Goal: Transaction & Acquisition: Purchase product/service

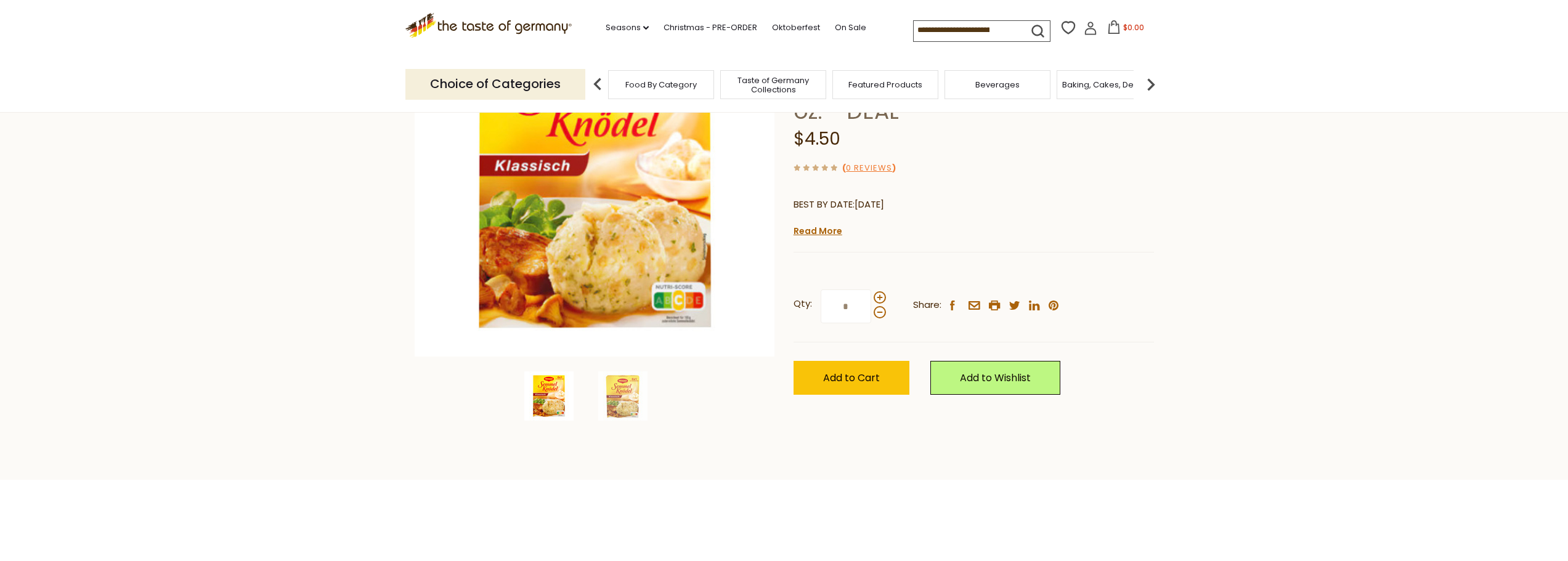
scroll to position [185, 0]
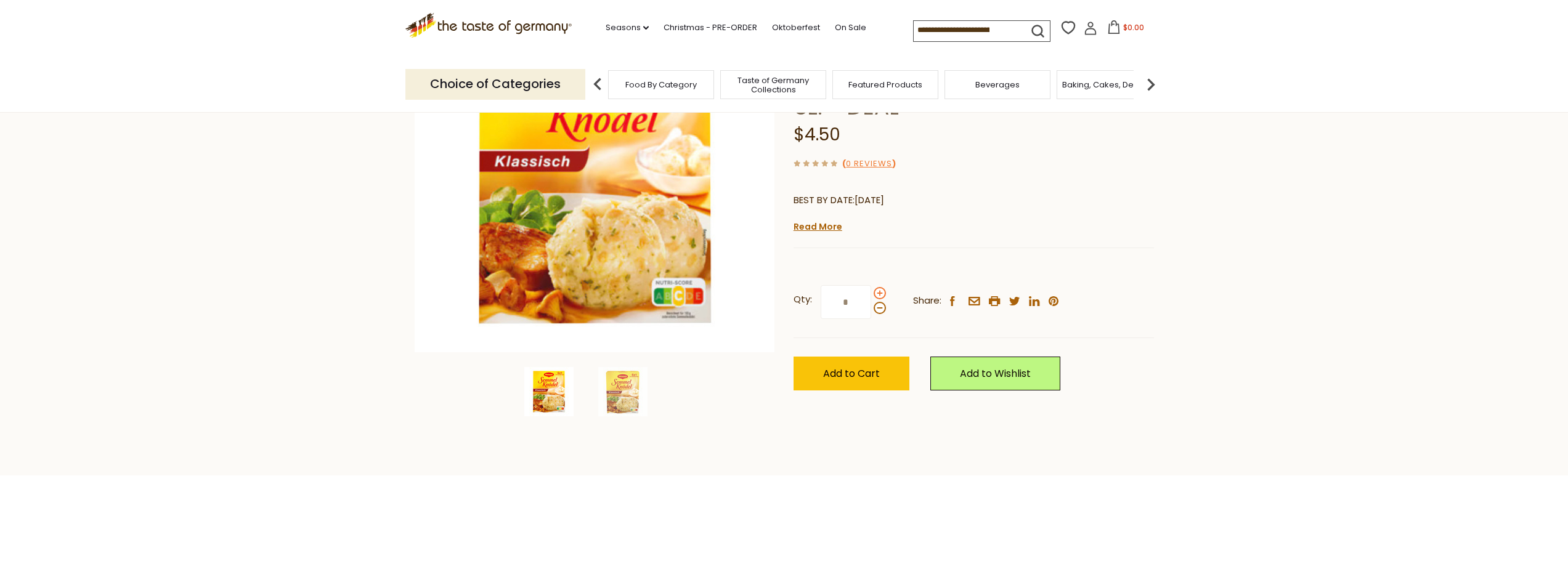
click at [878, 287] on span at bounding box center [879, 293] width 13 height 13
click at [871, 285] on input "*" at bounding box center [845, 302] width 50 height 33
click at [875, 302] on span at bounding box center [879, 308] width 13 height 13
click at [871, 285] on input "*" at bounding box center [845, 302] width 50 height 33
click at [881, 287] on span at bounding box center [879, 293] width 13 height 13
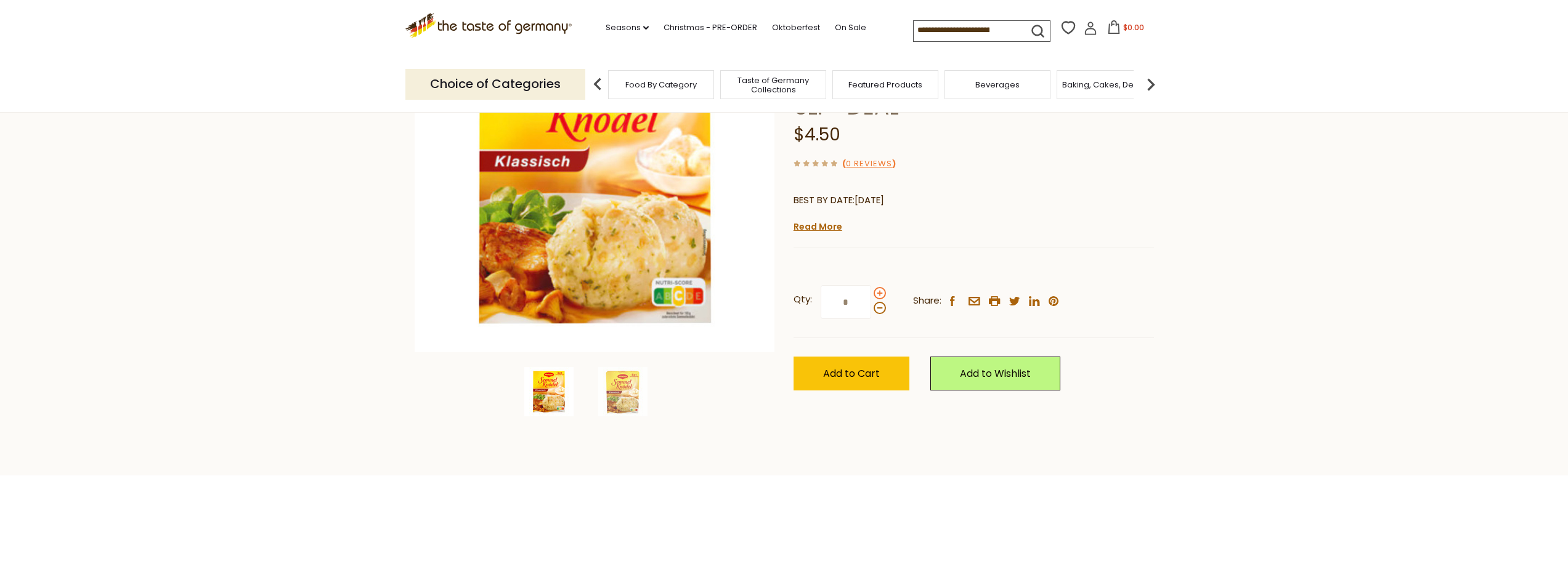
click at [871, 285] on input "*" at bounding box center [845, 302] width 50 height 33
click at [845, 357] on button "Add to Cart" at bounding box center [852, 373] width 116 height 33
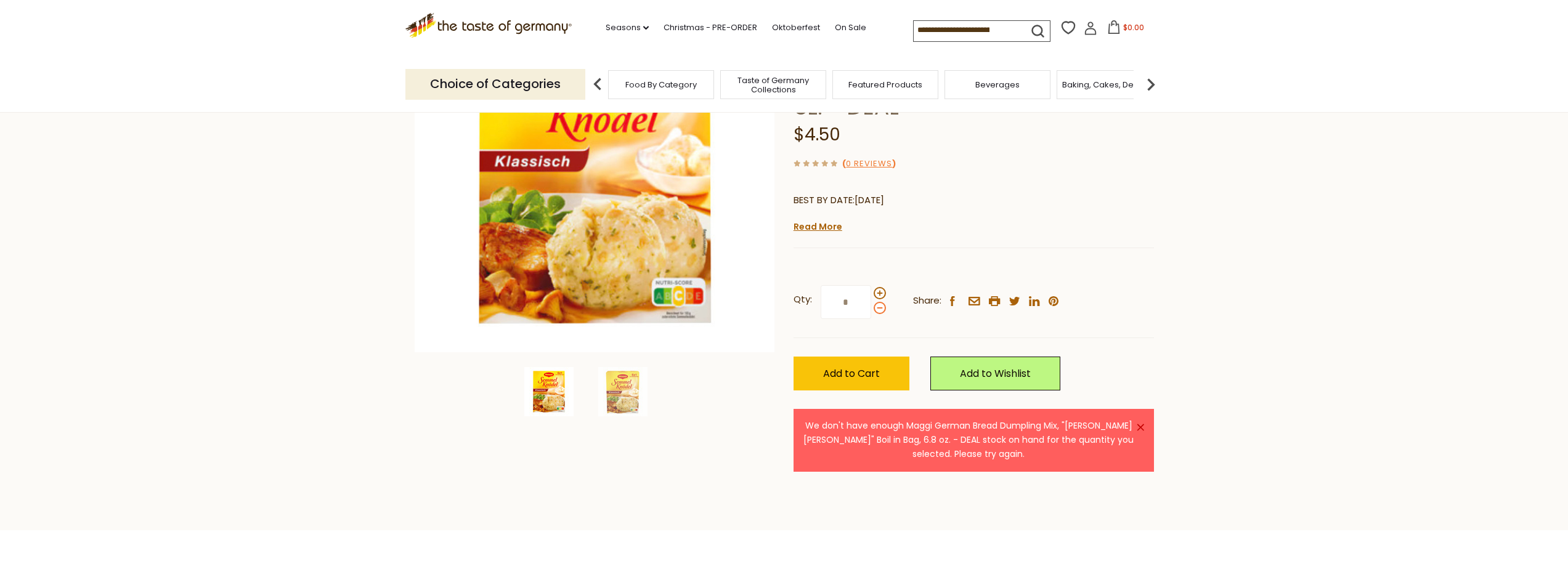
click at [879, 302] on span at bounding box center [879, 308] width 13 height 13
click at [871, 285] on input "*" at bounding box center [845, 302] width 50 height 33
type input "*"
click at [867, 366] on span "Add to Cart" at bounding box center [852, 373] width 57 height 14
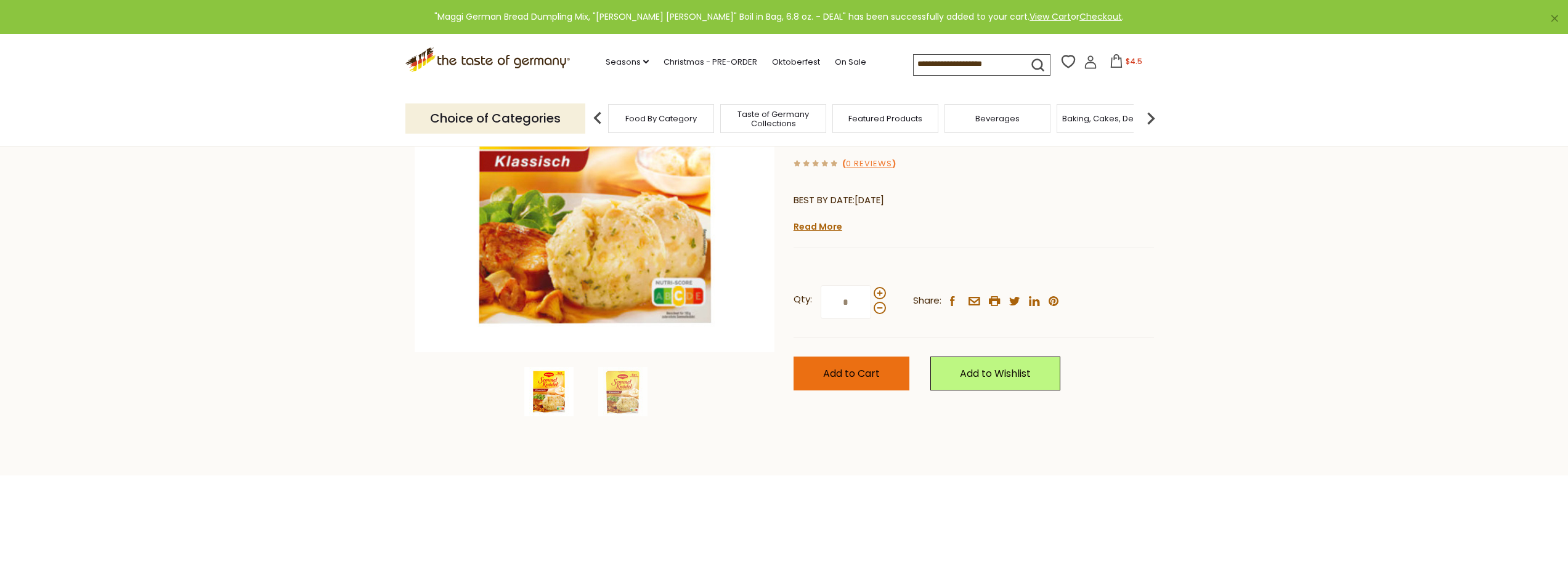
click at [868, 366] on span "Add to Cart" at bounding box center [852, 373] width 57 height 14
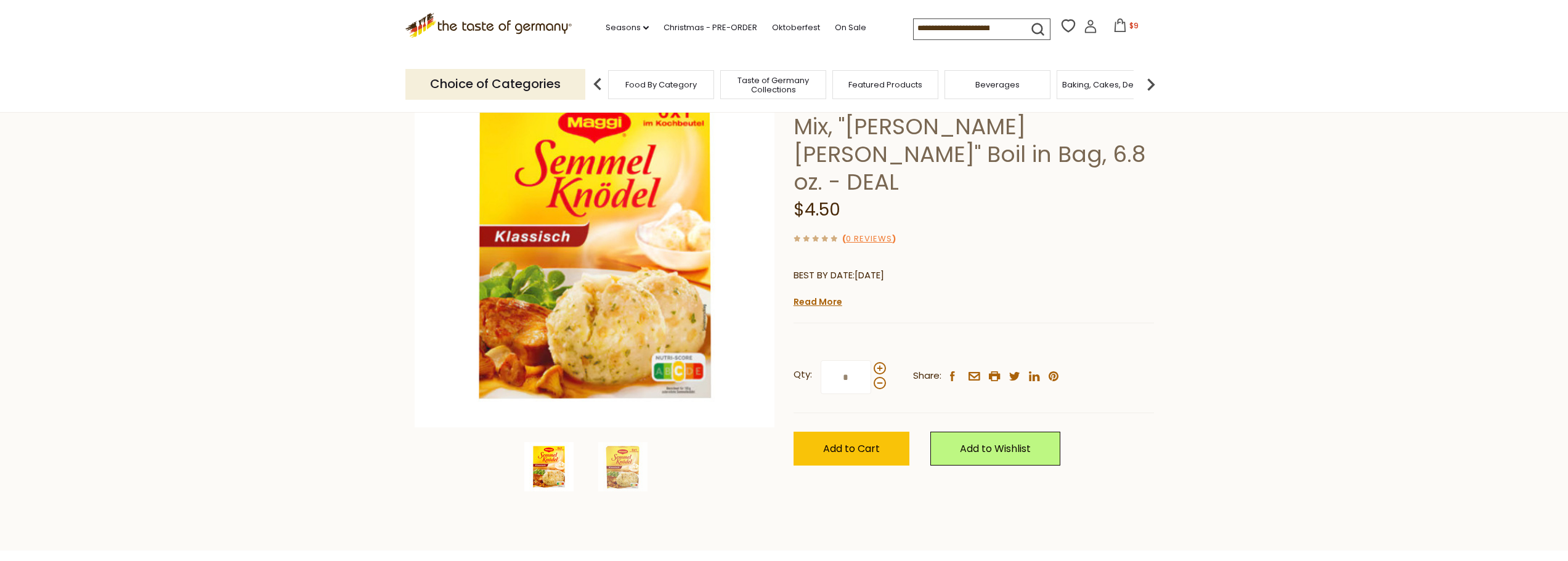
scroll to position [0, 0]
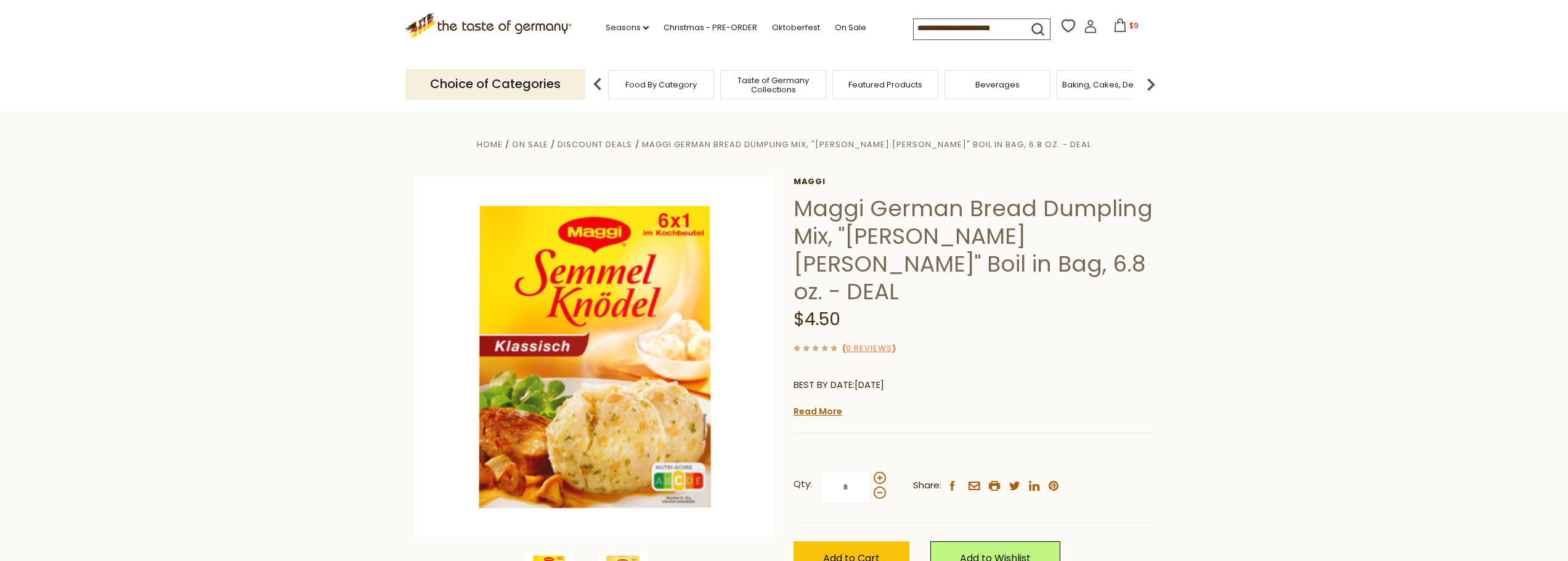
click at [1120, 30] on icon at bounding box center [1120, 26] width 14 height 14
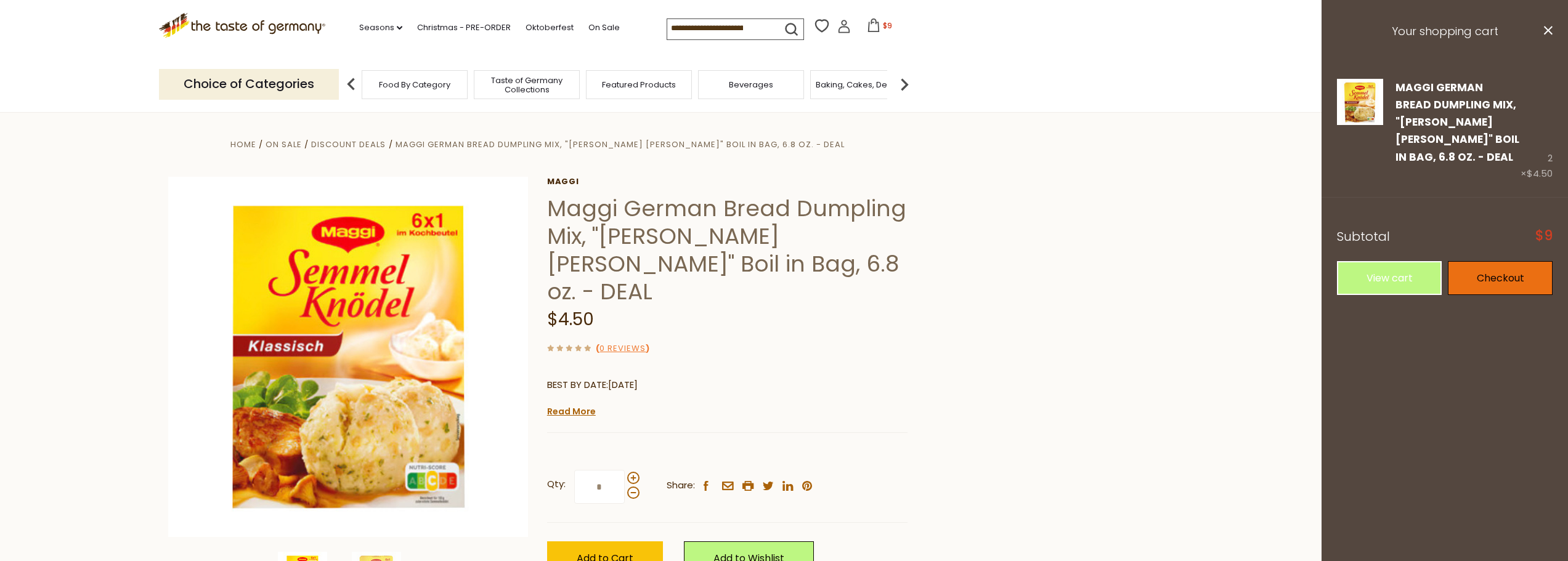
click at [1473, 261] on link "Checkout" at bounding box center [1500, 278] width 105 height 33
